Goal: Transaction & Acquisition: Download file/media

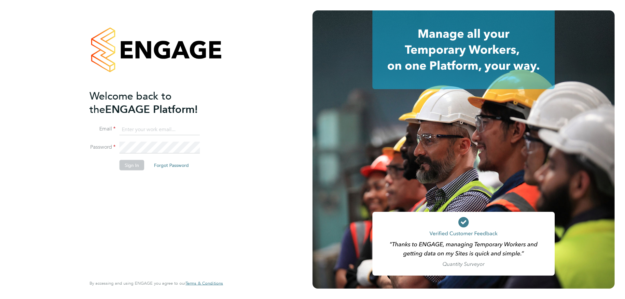
type input "emma.bayliss@optionsresourcing.com"
click at [133, 167] on button "Sign In" at bounding box center [132, 165] width 25 height 10
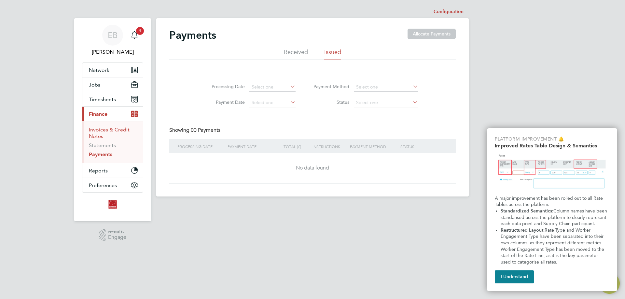
click at [103, 129] on link "Invoices & Credit Notes" at bounding box center [109, 133] width 41 height 13
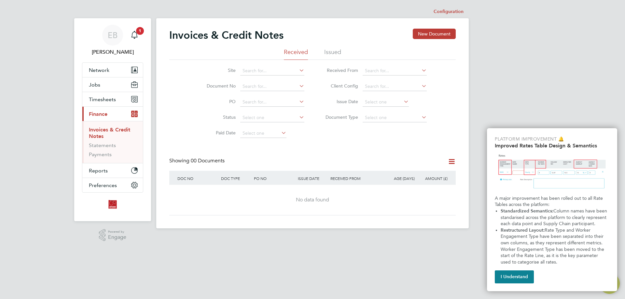
click at [329, 51] on li "Issued" at bounding box center [332, 54] width 17 height 12
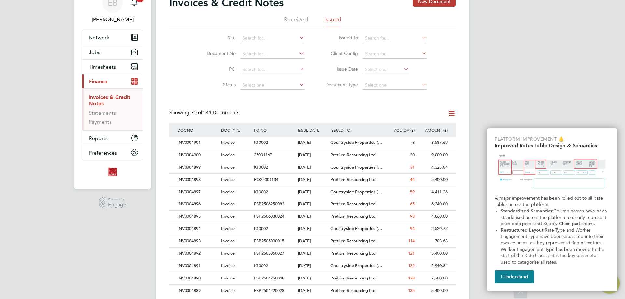
click at [420, 38] on icon at bounding box center [420, 37] width 0 height 9
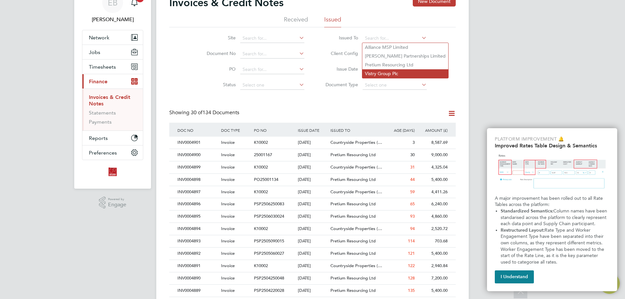
click at [391, 71] on li "Vistry Group Plc" at bounding box center [405, 73] width 86 height 9
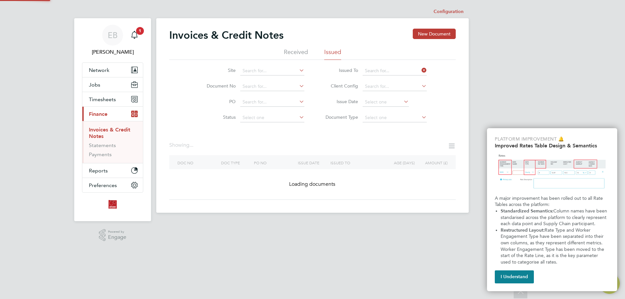
type input "Vistry Group Plc"
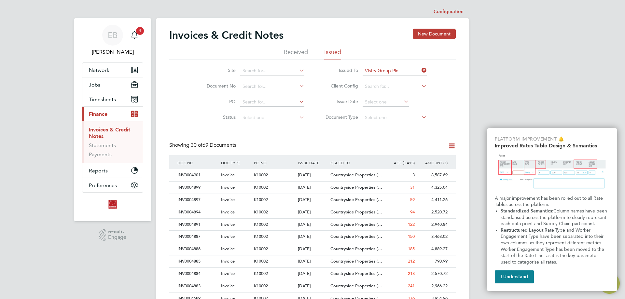
click at [465, 89] on div "Invoices & Credit Notes New Document Received Issued Site Document No PO Status…" at bounding box center [312, 295] width 313 height 554
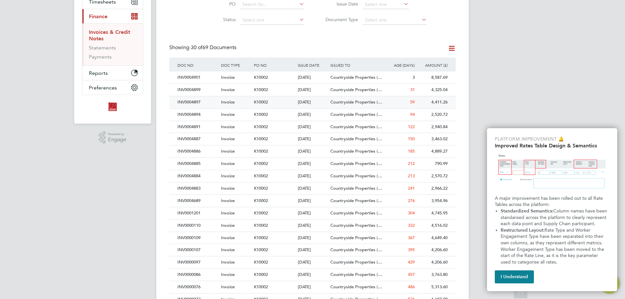
click at [189, 101] on div "INV0004897" at bounding box center [198, 102] width 44 height 12
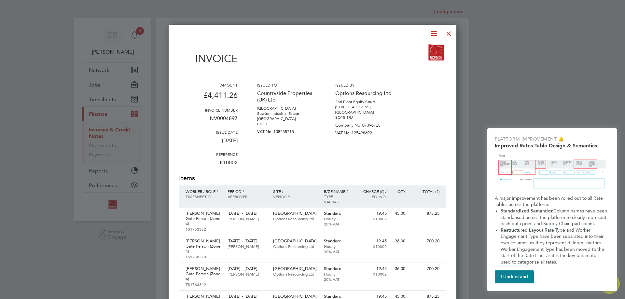
click at [451, 34] on div at bounding box center [449, 32] width 12 height 12
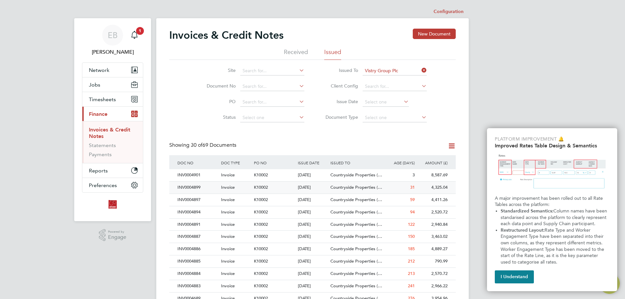
click at [190, 186] on div "INV0004899" at bounding box center [198, 188] width 44 height 12
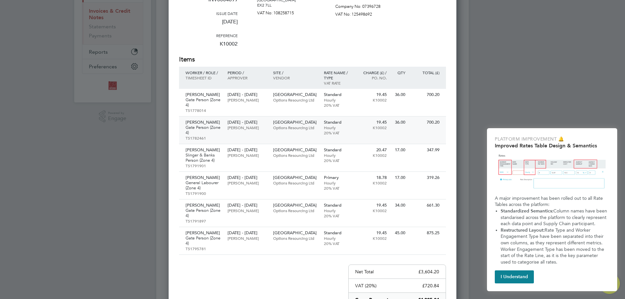
scroll to position [130, 0]
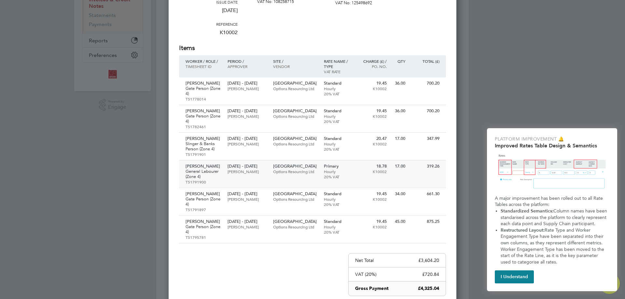
click at [332, 169] on p "Hourly" at bounding box center [338, 171] width 28 height 5
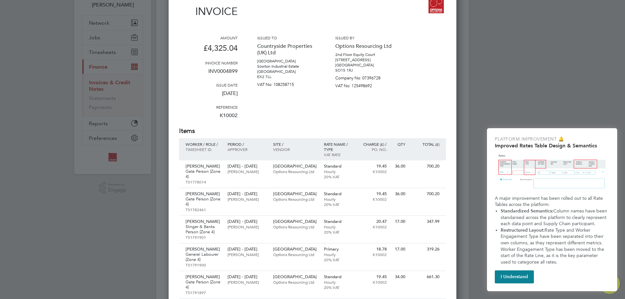
scroll to position [0, 0]
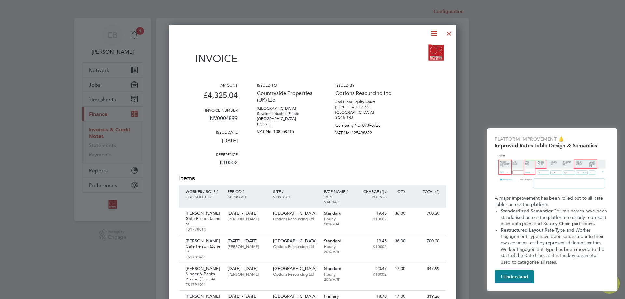
click at [435, 35] on icon at bounding box center [434, 33] width 8 height 8
click at [410, 49] on li "Download Invoice" at bounding box center [414, 48] width 45 height 9
click at [448, 34] on div at bounding box center [449, 32] width 12 height 12
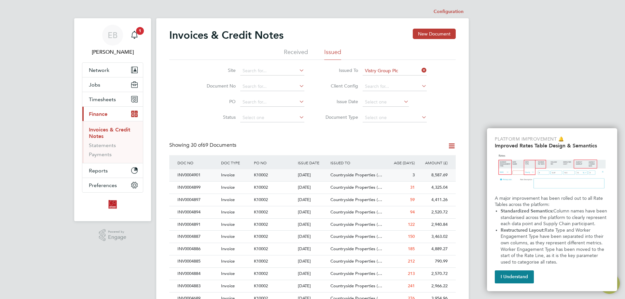
click at [201, 174] on div "INV0004901" at bounding box center [198, 175] width 44 height 12
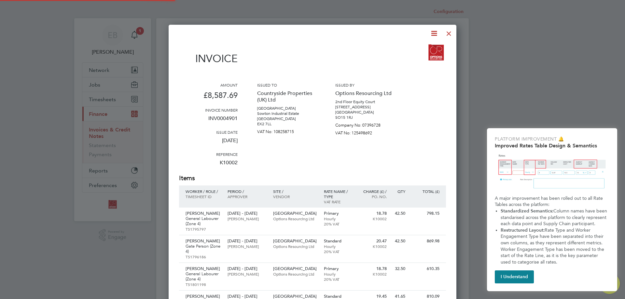
scroll to position [596, 288]
click at [434, 36] on icon at bounding box center [434, 33] width 8 height 8
click at [413, 48] on li "Download Invoice" at bounding box center [414, 48] width 45 height 9
click at [453, 35] on div at bounding box center [449, 32] width 12 height 12
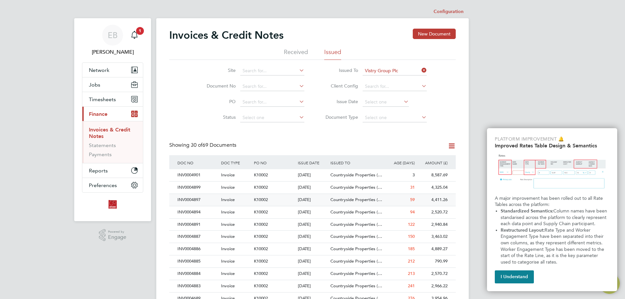
click at [198, 202] on div "INV0004897" at bounding box center [198, 200] width 44 height 12
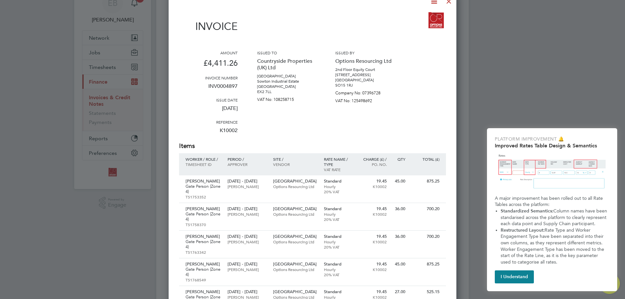
scroll to position [130, 0]
